Goal: Task Accomplishment & Management: Use online tool/utility

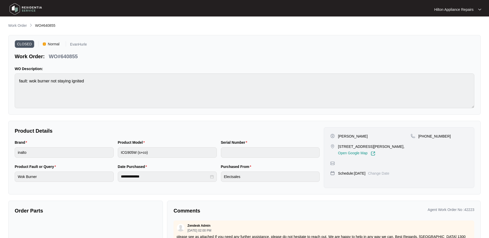
scroll to position [269, 0]
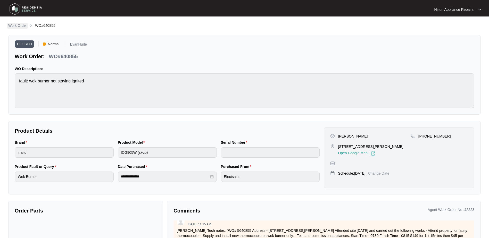
click at [17, 23] on p "Work Order" at bounding box center [17, 25] width 19 height 5
click at [14, 26] on p "Work Order" at bounding box center [17, 25] width 19 height 5
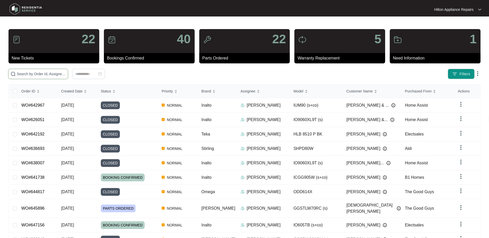
click at [24, 75] on input "text" at bounding box center [41, 74] width 49 height 6
paste input "WO#646991"
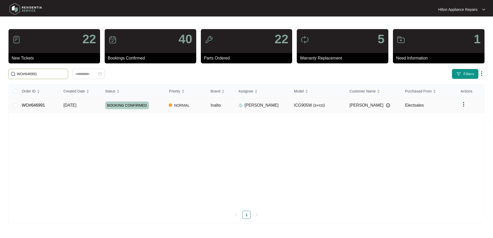
type input "WO#646991"
click at [67, 104] on span "[DATE]" at bounding box center [69, 105] width 13 height 4
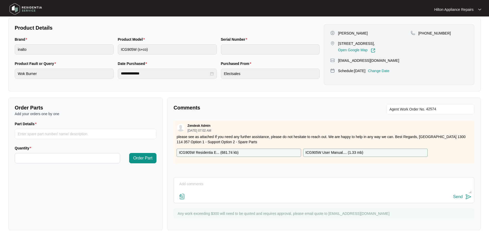
scroll to position [104, 0]
click at [185, 182] on textarea at bounding box center [323, 186] width 295 height 13
click at [318, 182] on textarea "Plumbing has advised us that initial attendance can be from 15min to 1.5hr, pri…" at bounding box center [323, 186] width 295 height 13
click at [339, 182] on textarea "Plumbing has advised us that initial attendance can be from 15min to 1.5hr, pri…" at bounding box center [323, 186] width 295 height 13
click at [346, 183] on textarea "Plumbing has advised us that initial attendance can be from 15min to 1.5hr, pri…" at bounding box center [323, 186] width 295 height 13
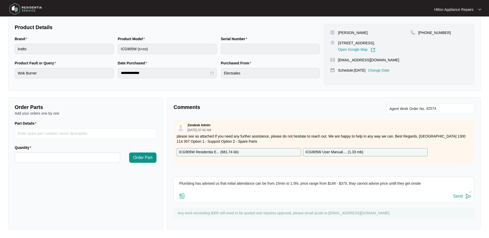
drag, startPoint x: 352, startPoint y: 184, endPoint x: 363, endPoint y: 186, distance: 11.5
click at [363, 186] on textarea "Plumbing has advised us that initial attendance can be from 15min to 1.5hr, pri…" at bounding box center [323, 186] width 295 height 13
click at [422, 184] on textarea "Plumbing has advised us that initial attendance can be from 15min to 1.5hr, pri…" at bounding box center [323, 186] width 295 height 13
drag, startPoint x: 415, startPoint y: 185, endPoint x: 83, endPoint y: 185, distance: 331.9
click at [83, 185] on div "Order Parts Add your orders one by one Part Details Quantity Order Part Comment…" at bounding box center [244, 163] width 477 height 133
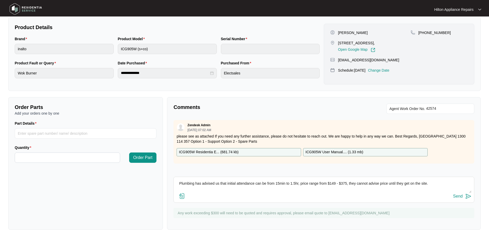
click at [431, 186] on textarea "Plumbing has advised us that initial attendance can be from 15min to 1.5hr, pri…" at bounding box center [323, 186] width 295 height 13
drag, startPoint x: 460, startPoint y: 184, endPoint x: 84, endPoint y: 175, distance: 376.4
click at [85, 175] on div "Order Parts Add your orders one by one Part Details Quantity Order Part Comment…" at bounding box center [244, 163] width 477 height 133
type textarea "Plumbing has advised us that initial attendance can be from 15min to 1.5hr, pri…"
click at [460, 195] on div "Send" at bounding box center [458, 196] width 10 height 5
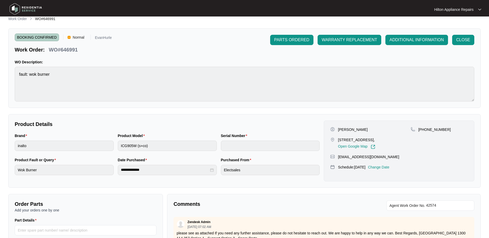
scroll to position [0, 0]
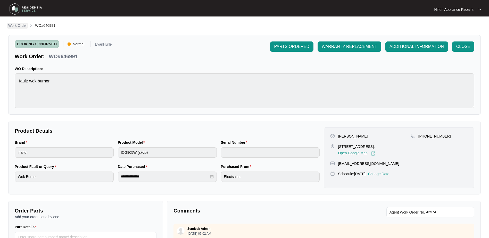
click at [11, 25] on p "Work Order" at bounding box center [17, 25] width 19 height 5
